Goal: Transaction & Acquisition: Obtain resource

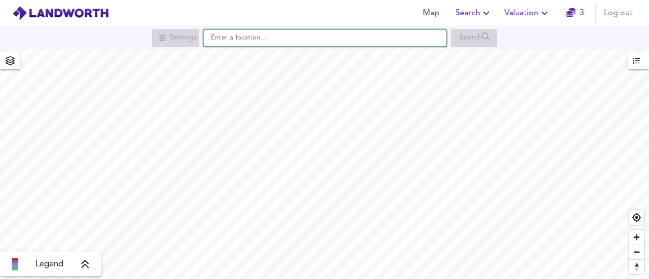
click at [277, 39] on input "text" at bounding box center [324, 37] width 243 height 17
paste input "ST4 6EY"
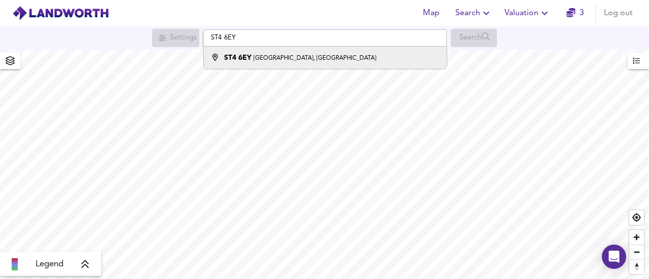
click at [277, 56] on small "[GEOGRAPHIC_DATA], [GEOGRAPHIC_DATA]" at bounding box center [314, 58] width 123 height 6
type input "[STREET_ADDRESS]"
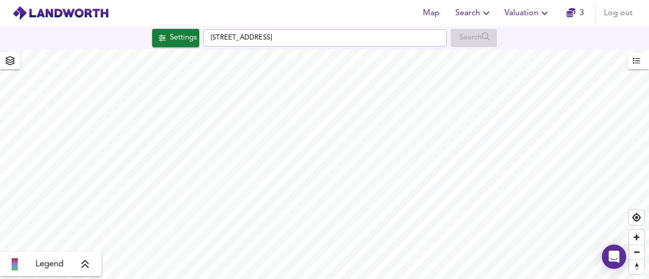
checkbox input "false"
checkbox input "true"
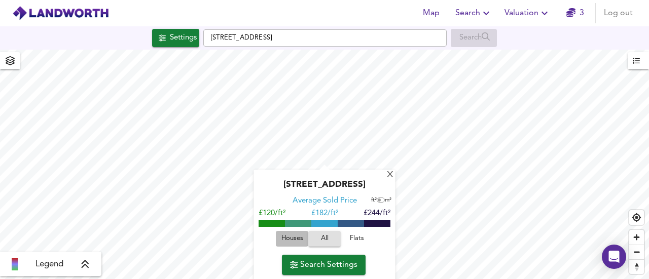
click at [281, 245] on span "Houses" at bounding box center [291, 239] width 27 height 12
click at [325, 272] on span "Search Settings" at bounding box center [323, 265] width 67 height 14
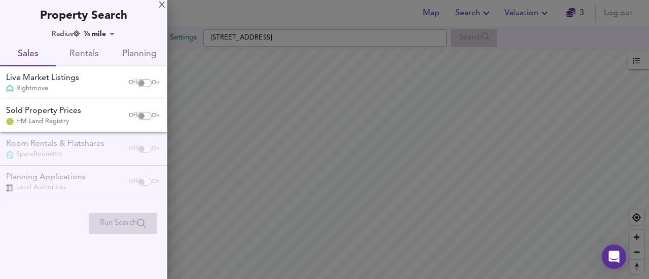
click at [143, 115] on input "checkbox" at bounding box center [141, 116] width 24 height 8
checkbox input "true"
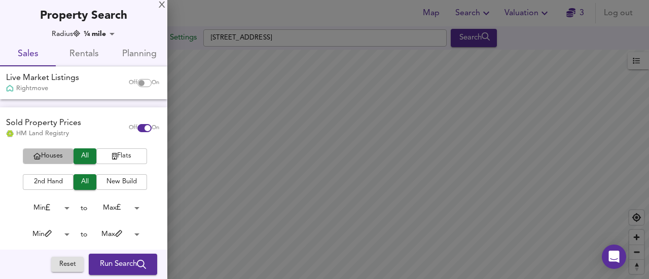
click at [56, 156] on span "Houses" at bounding box center [48, 157] width 41 height 12
click at [107, 260] on span "Run Search" at bounding box center [123, 264] width 46 height 13
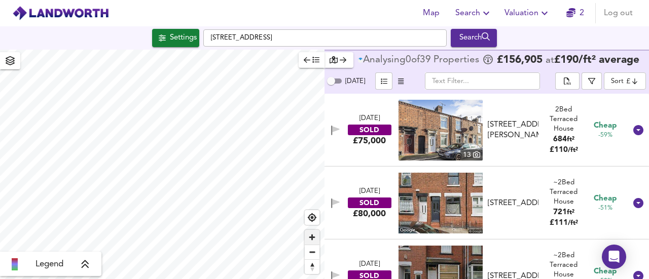
type input "201"
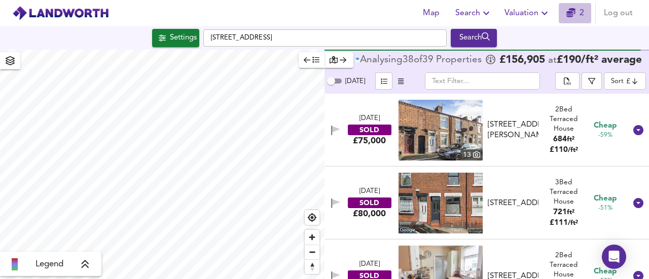
click at [569, 14] on icon "button" at bounding box center [570, 12] width 9 height 9
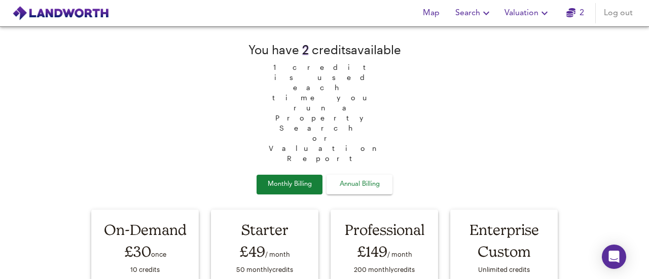
click at [74, 11] on img at bounding box center [60, 13] width 97 height 15
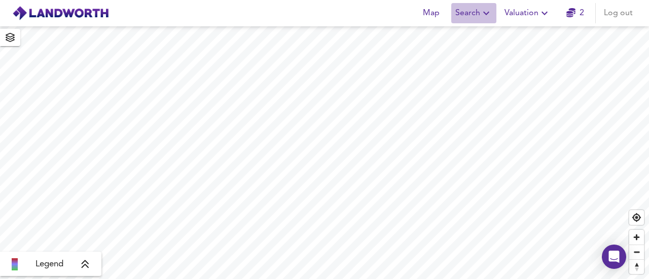
click at [468, 9] on span "Search" at bounding box center [473, 13] width 37 height 14
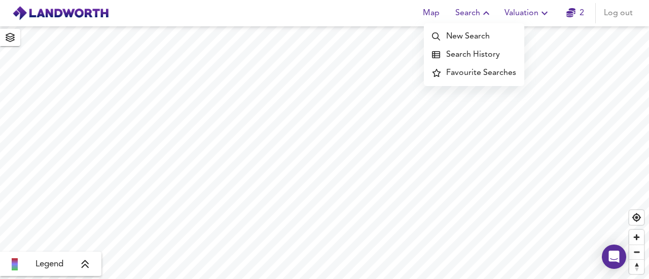
click at [581, 14] on link "2" at bounding box center [575, 13] width 18 height 14
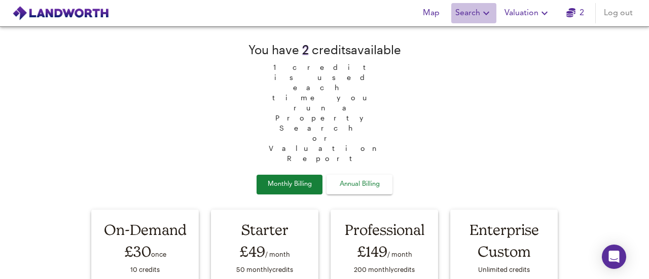
click at [479, 16] on span "Search" at bounding box center [473, 13] width 37 height 14
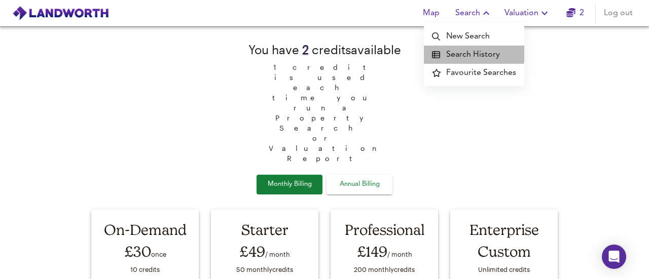
click at [464, 50] on li "Search History" at bounding box center [474, 55] width 100 height 18
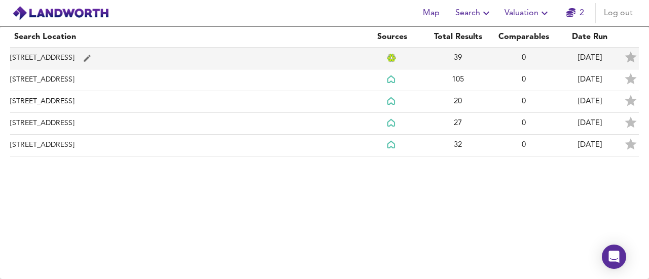
click at [100, 56] on td "[STREET_ADDRESS]" at bounding box center [184, 59] width 349 height 22
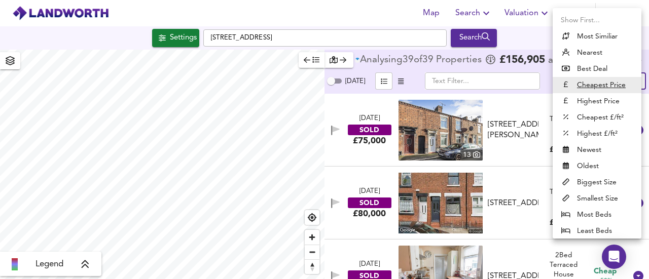
click at [628, 85] on body "Map Search Valuation 2 Log out Settings [GEOGRAPHIC_DATA] Search Legend Analysi…" at bounding box center [324, 139] width 649 height 279
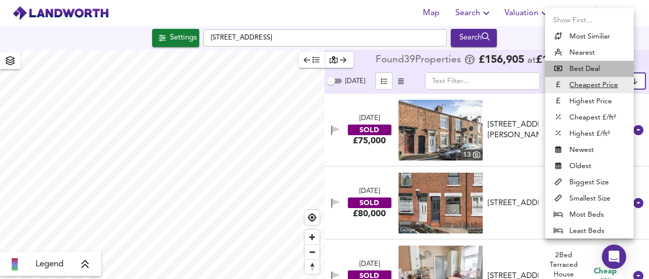
click at [585, 67] on li "Best Deal" at bounding box center [589, 69] width 89 height 16
type input "bestdeal"
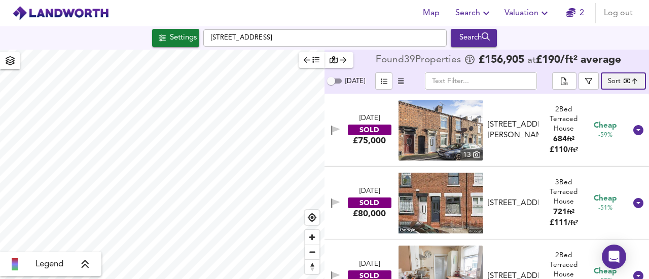
checkbox input "false"
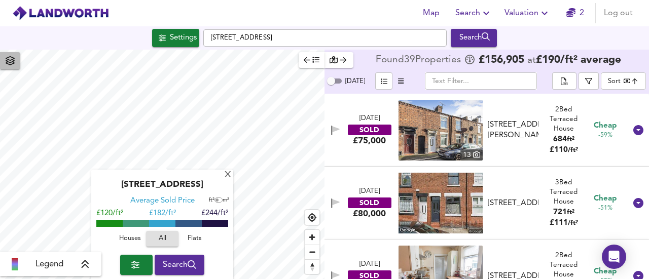
click at [10, 62] on icon "button" at bounding box center [10, 60] width 10 height 9
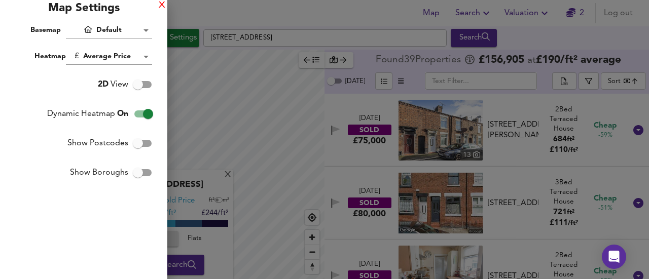
click at [159, 3] on div "X" at bounding box center [162, 5] width 7 height 7
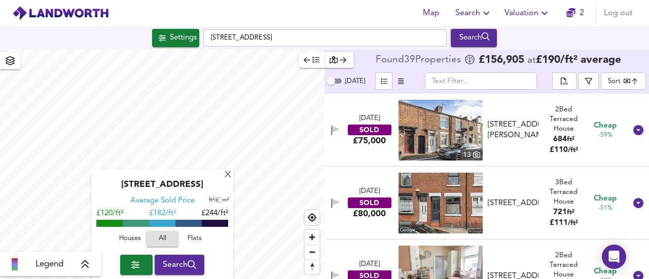
click at [338, 82] on input "[DATE]" at bounding box center [331, 81] width 37 height 12
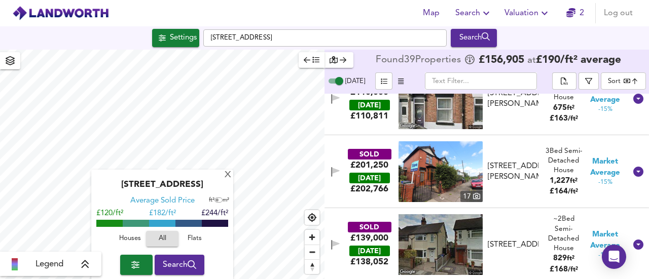
scroll to position [965, 0]
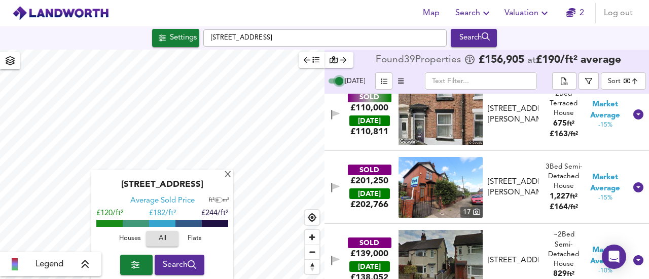
click at [329, 80] on input "[DATE]" at bounding box center [339, 81] width 37 height 12
checkbox input "false"
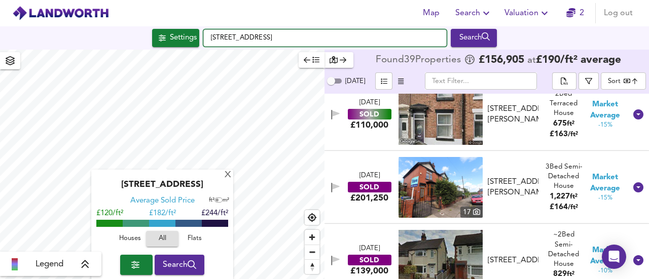
drag, startPoint x: 354, startPoint y: 37, endPoint x: 193, endPoint y: 38, distance: 161.2
click at [193, 38] on div "Settings [STREET_ADDRESS] Search" at bounding box center [324, 38] width 649 height 18
click at [243, 29] on input "[STREET_ADDRESS]" at bounding box center [324, 37] width 243 height 17
click at [211, 35] on input "[STREET_ADDRESS]" at bounding box center [324, 37] width 243 height 17
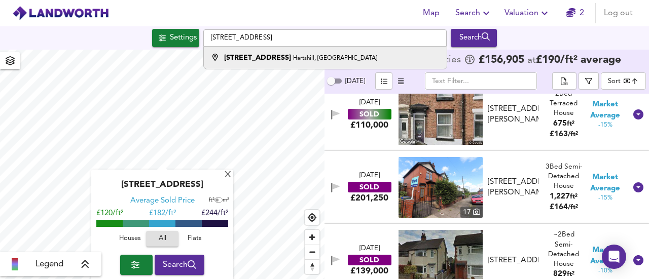
click at [338, 53] on div "[STREET_ADDRESS]" at bounding box center [300, 58] width 153 height 10
type input "[STREET_ADDRESS]"
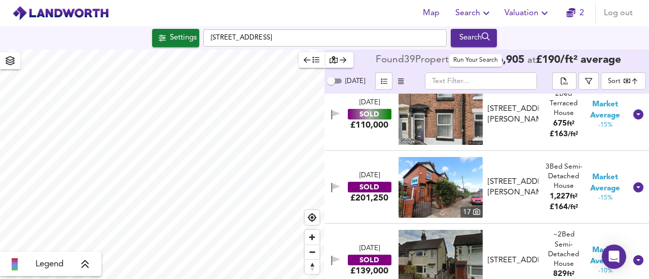
click at [472, 41] on div "Search" at bounding box center [473, 37] width 41 height 13
type input "cheapest"
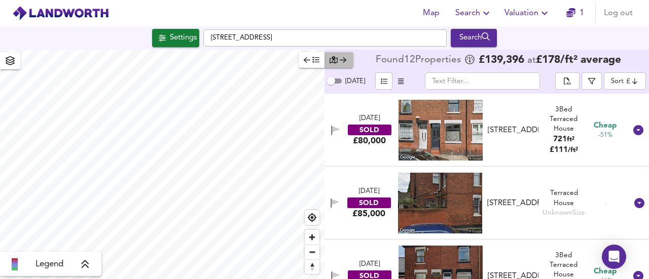
click at [341, 56] on icon "button" at bounding box center [343, 59] width 7 height 7
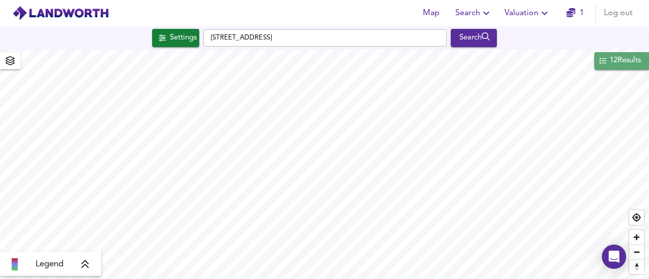
click at [600, 62] on icon "button" at bounding box center [602, 60] width 7 height 7
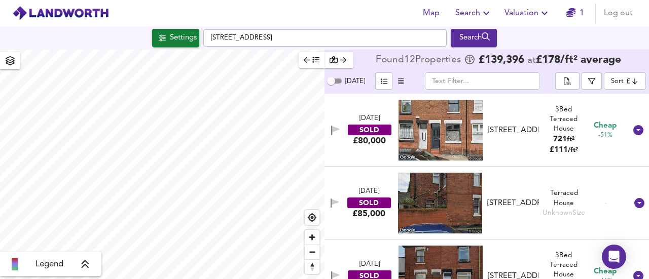
click at [521, 14] on span "Valuation" at bounding box center [527, 13] width 46 height 14
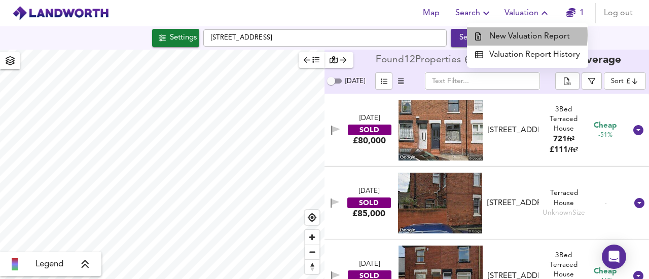
click at [512, 35] on li "New Valuation Report" at bounding box center [527, 36] width 121 height 18
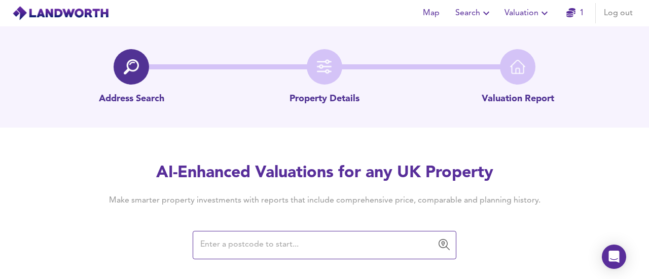
click at [246, 243] on input "text" at bounding box center [316, 245] width 239 height 19
click at [284, 246] on input "text" at bounding box center [316, 245] width 239 height 19
paste input "ST4 6EY"
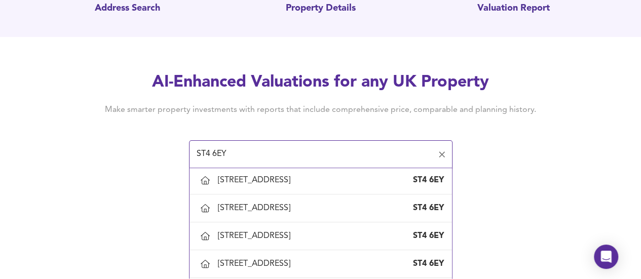
scroll to position [99, 0]
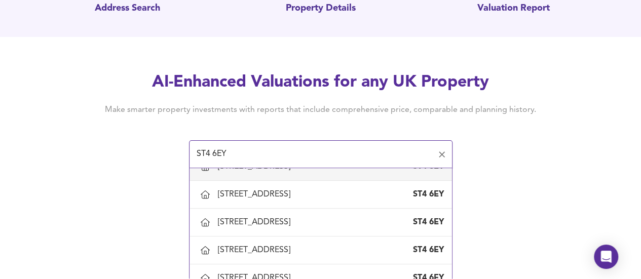
click at [295, 172] on div "[STREET_ADDRESS]" at bounding box center [256, 166] width 77 height 11
type input "[STREET_ADDRESS]"
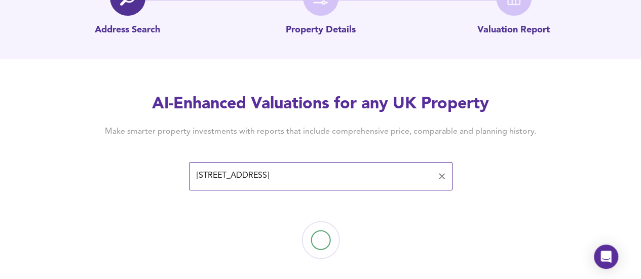
scroll to position [80, 0]
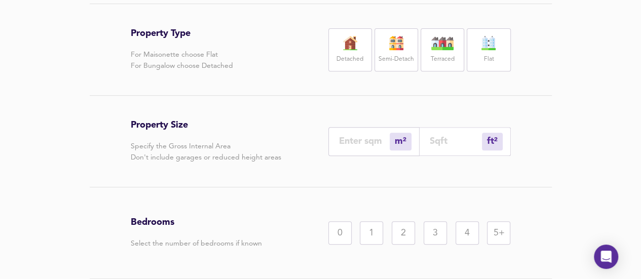
scroll to position [204, 0]
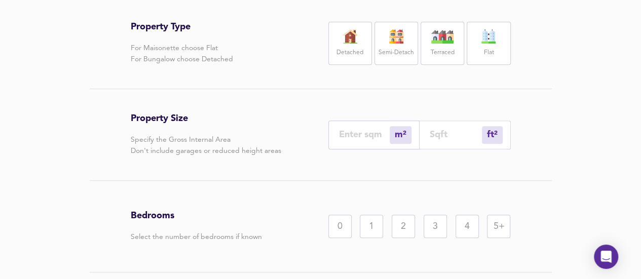
click at [399, 65] on div "Semi-Detach" at bounding box center [397, 43] width 44 height 43
click at [441, 140] on input "number" at bounding box center [456, 134] width 52 height 11
type input "1"
type input "9"
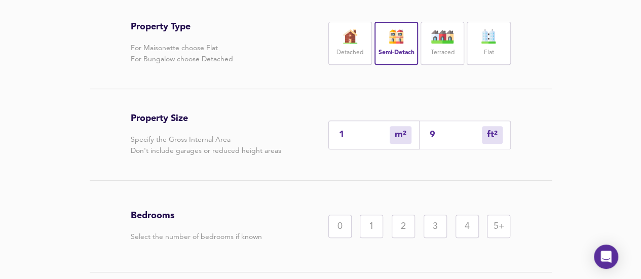
type input "96"
type input "90"
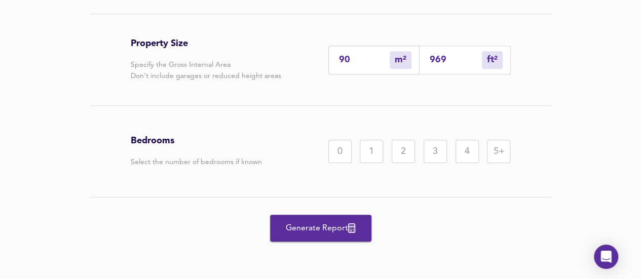
type input "969"
click at [432, 149] on div "3" at bounding box center [435, 151] width 23 height 23
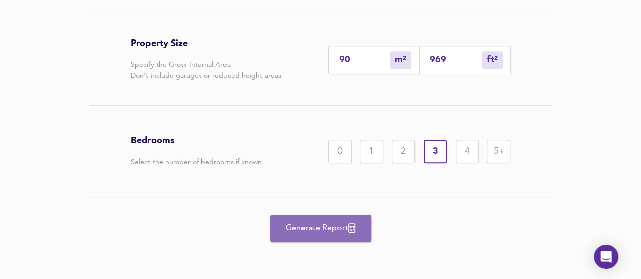
click at [309, 229] on span "Generate Report" at bounding box center [320, 229] width 81 height 14
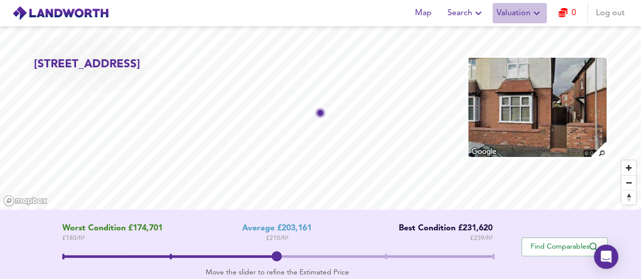
click at [524, 13] on span "Valuation" at bounding box center [520, 13] width 46 height 14
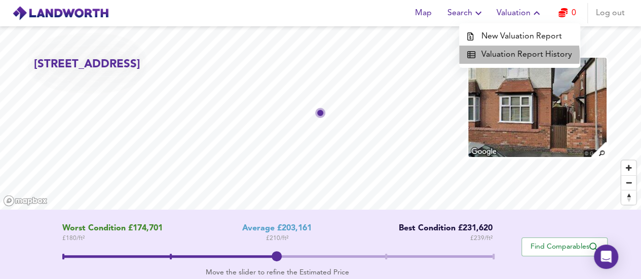
click at [513, 56] on li "Valuation Report History" at bounding box center [519, 55] width 121 height 18
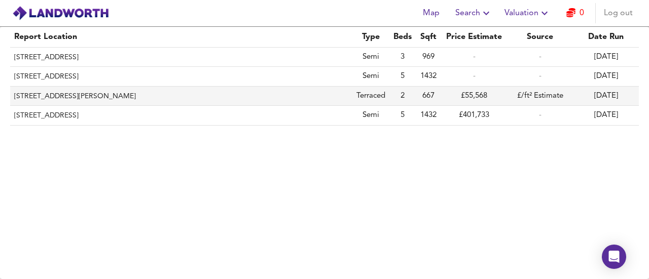
click at [137, 92] on th "[STREET_ADDRESS][PERSON_NAME]" at bounding box center [181, 96] width 342 height 19
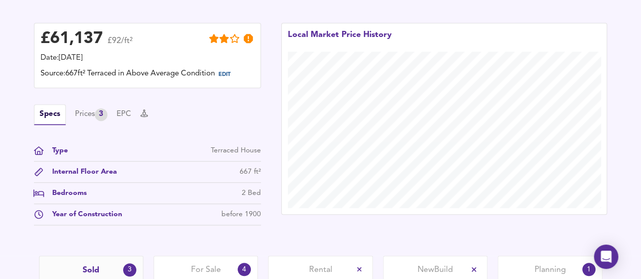
scroll to position [245, 0]
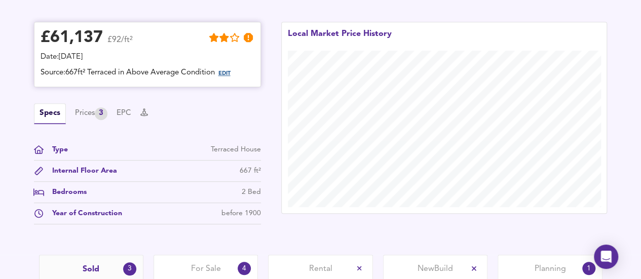
click at [231, 75] on span "EDIT" at bounding box center [224, 74] width 12 height 6
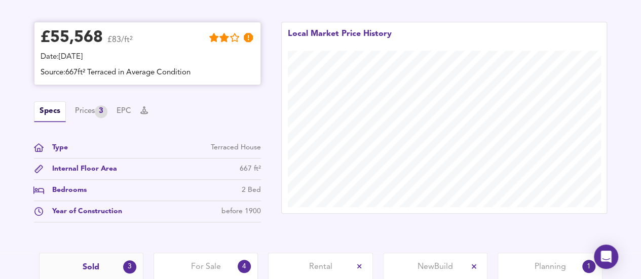
click at [188, 72] on div "Source: 667ft² Terraced in Average Condition" at bounding box center [148, 72] width 214 height 11
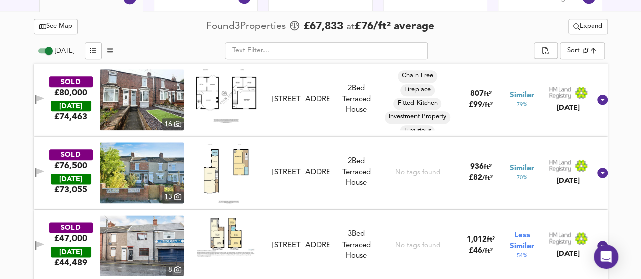
scroll to position [564, 0]
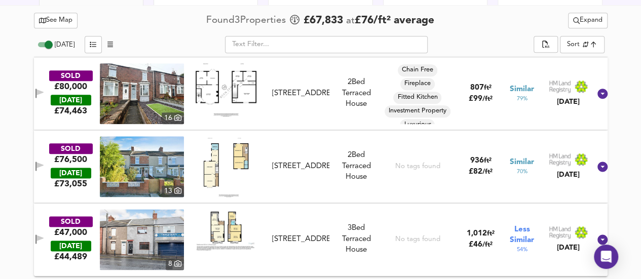
click at [42, 42] on input "[DATE]" at bounding box center [48, 45] width 37 height 12
checkbox input "false"
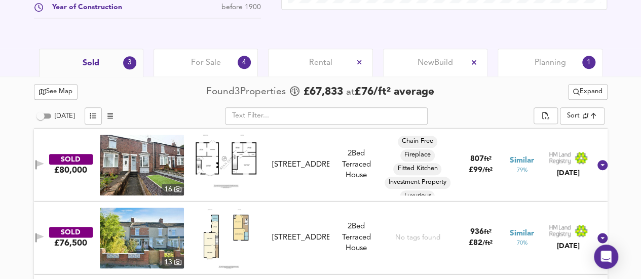
scroll to position [485, 0]
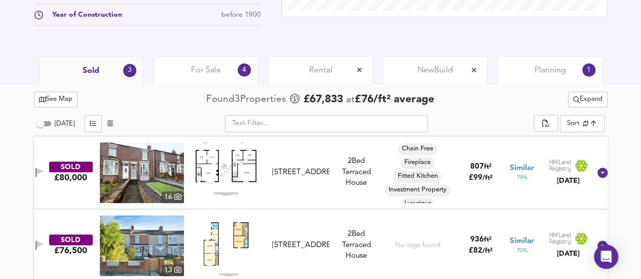
click at [592, 96] on span "Expand" at bounding box center [587, 100] width 29 height 12
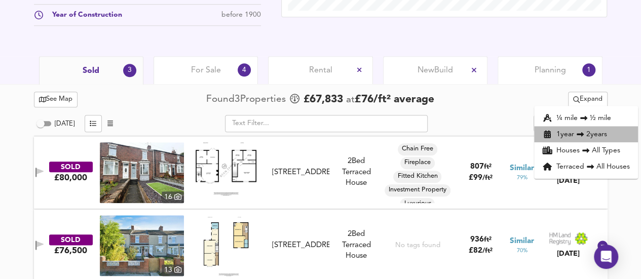
click at [596, 132] on li "1 year 2 years" at bounding box center [586, 134] width 104 height 16
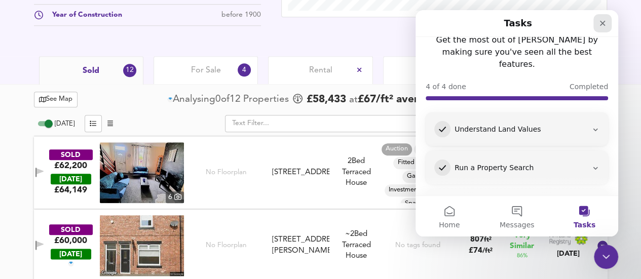
click at [603, 21] on icon "Close" at bounding box center [603, 23] width 8 height 8
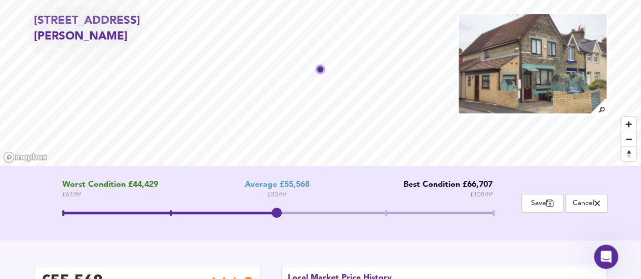
scroll to position [46, 0]
